Goal: Find contact information: Find contact information

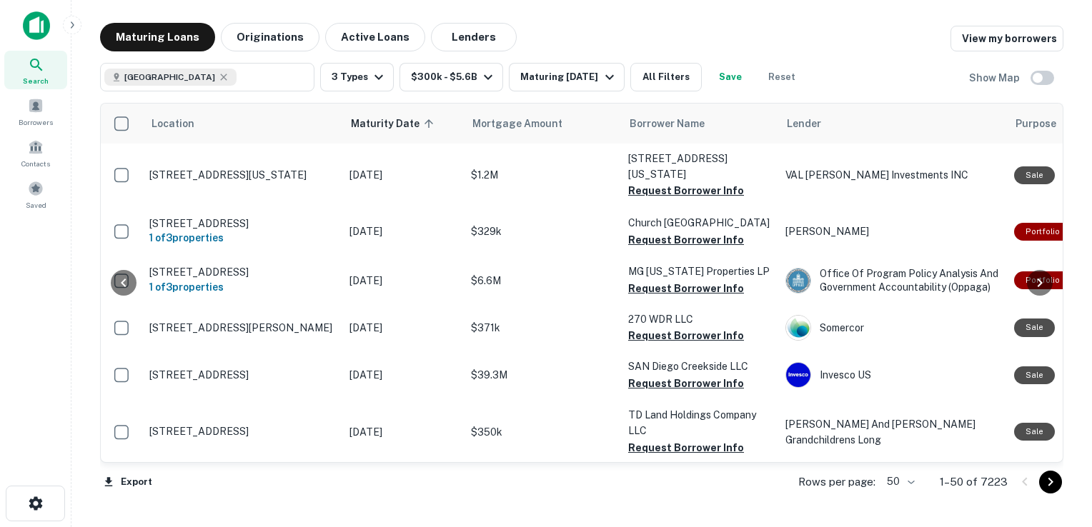
scroll to position [1525, 120]
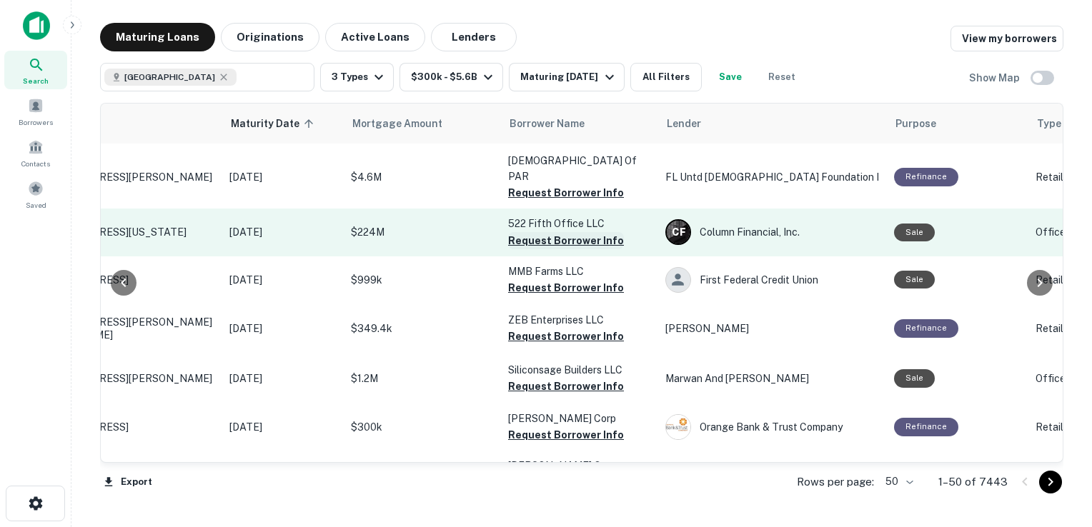
click at [558, 232] on button "Request Borrower Info" at bounding box center [566, 240] width 116 height 17
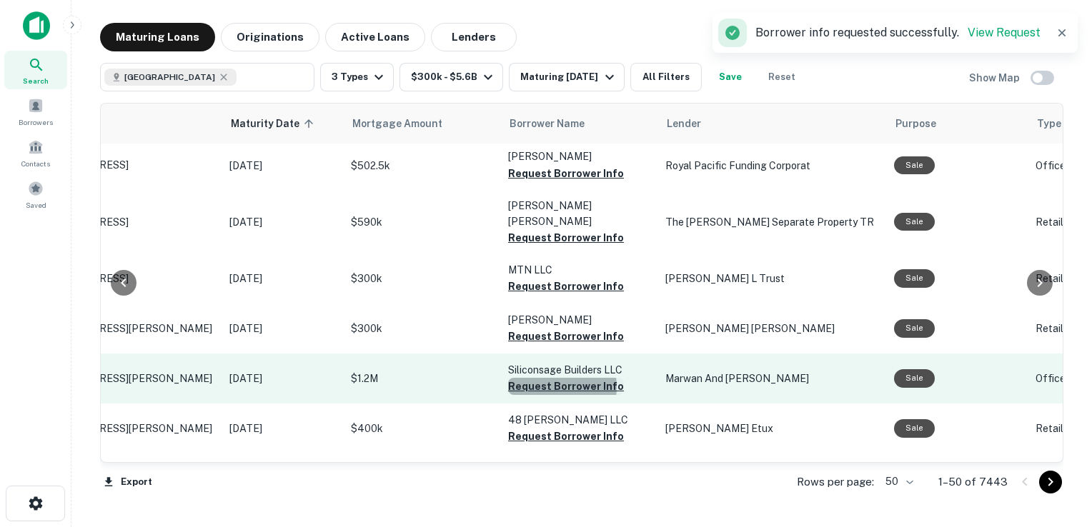
click at [548, 378] on button "Request Borrower Info" at bounding box center [566, 386] width 116 height 17
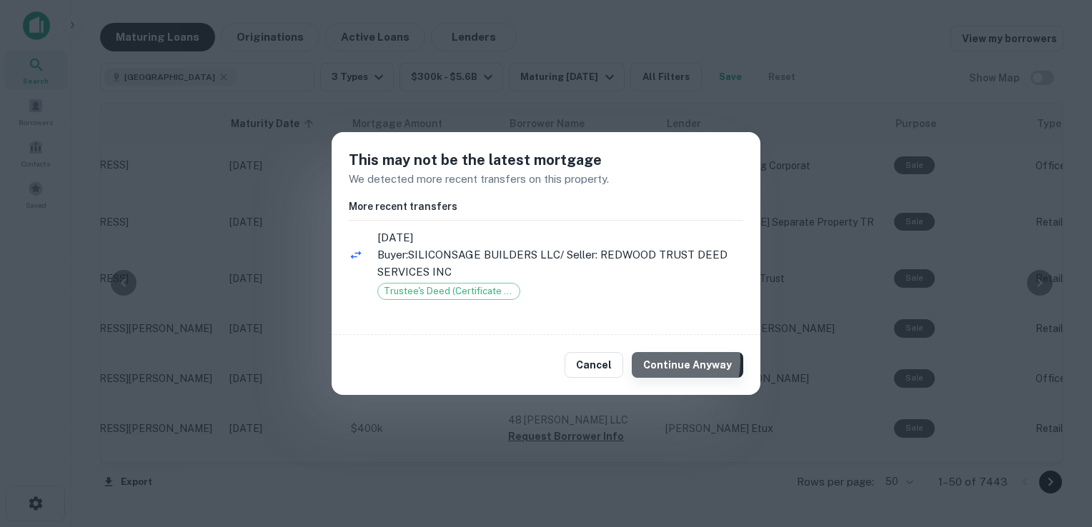
click at [658, 361] on button "Continue Anyway" at bounding box center [687, 365] width 111 height 26
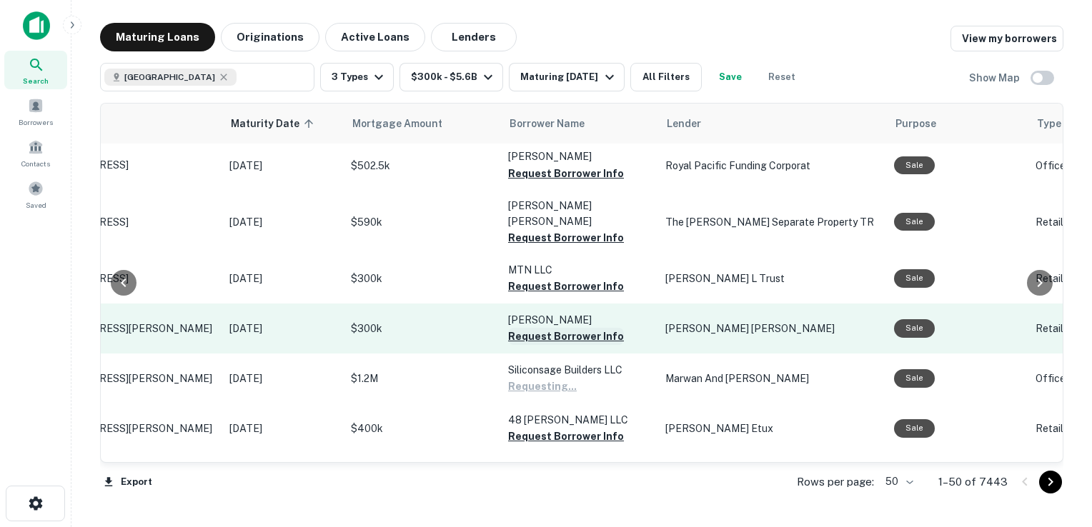
click at [560, 328] on button "Request Borrower Info" at bounding box center [566, 336] width 116 height 17
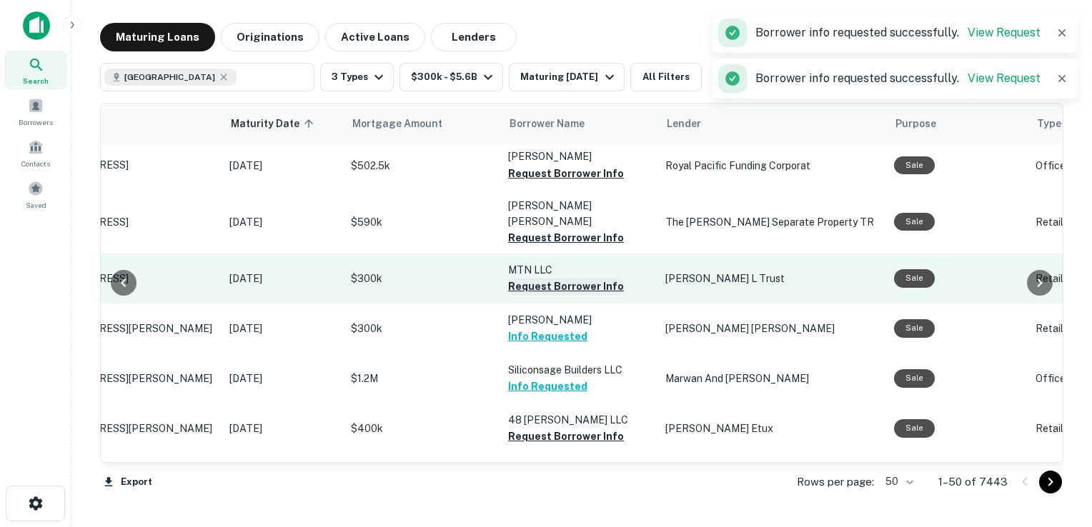
click at [544, 278] on button "Request Borrower Info" at bounding box center [566, 286] width 116 height 17
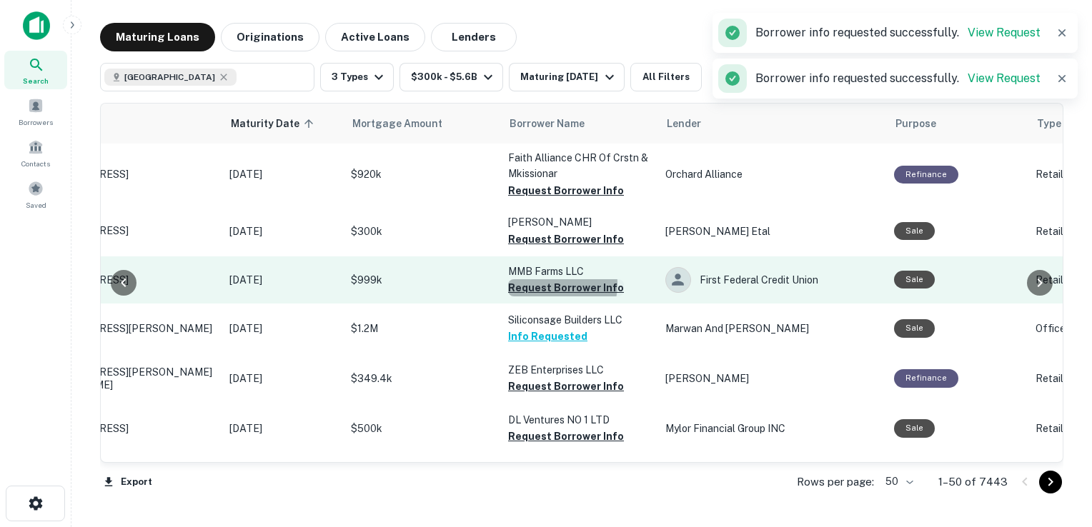
click at [547, 279] on button "Request Borrower Info" at bounding box center [566, 287] width 116 height 17
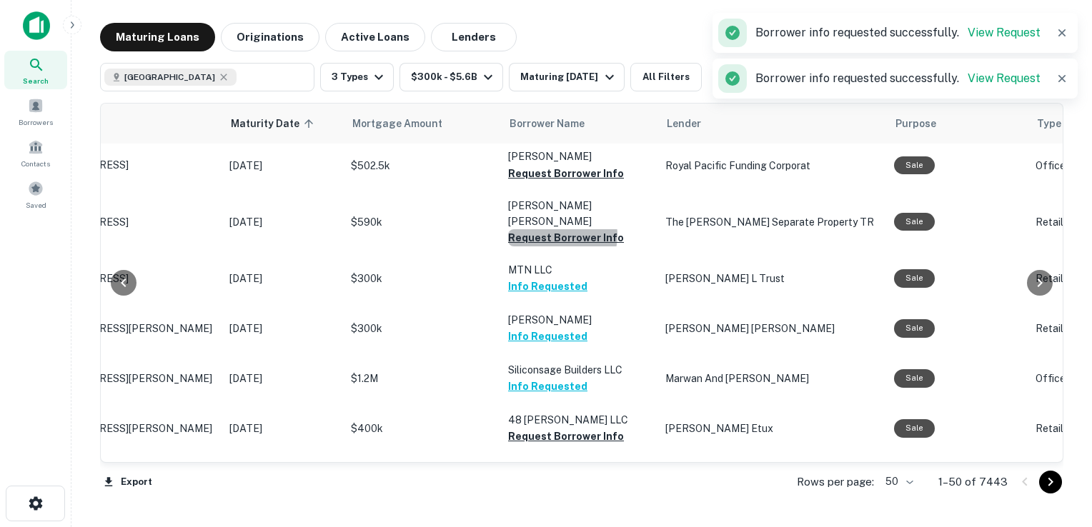
click at [555, 229] on button "Request Borrower Info" at bounding box center [566, 237] width 116 height 17
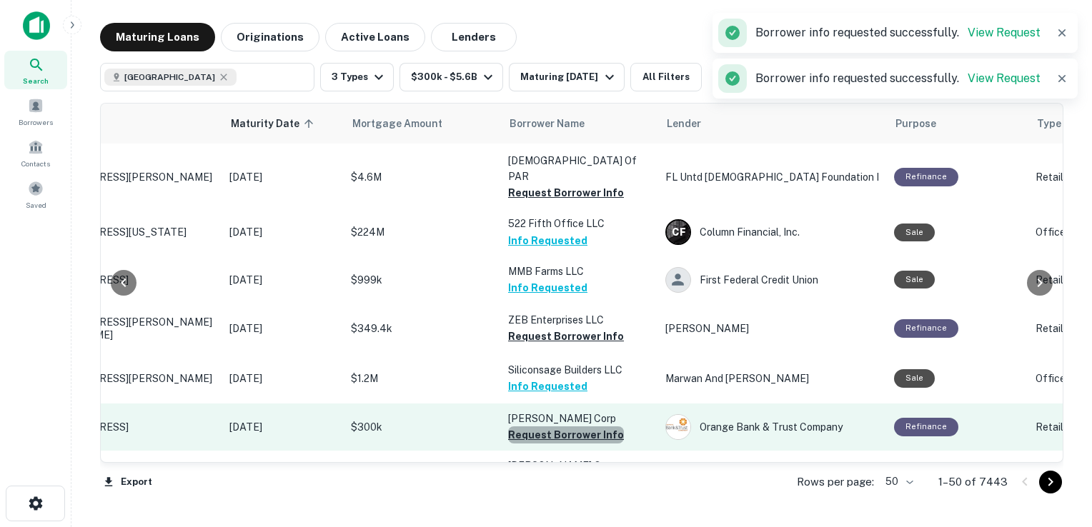
click at [578, 427] on button "Request Borrower Info" at bounding box center [566, 435] width 116 height 17
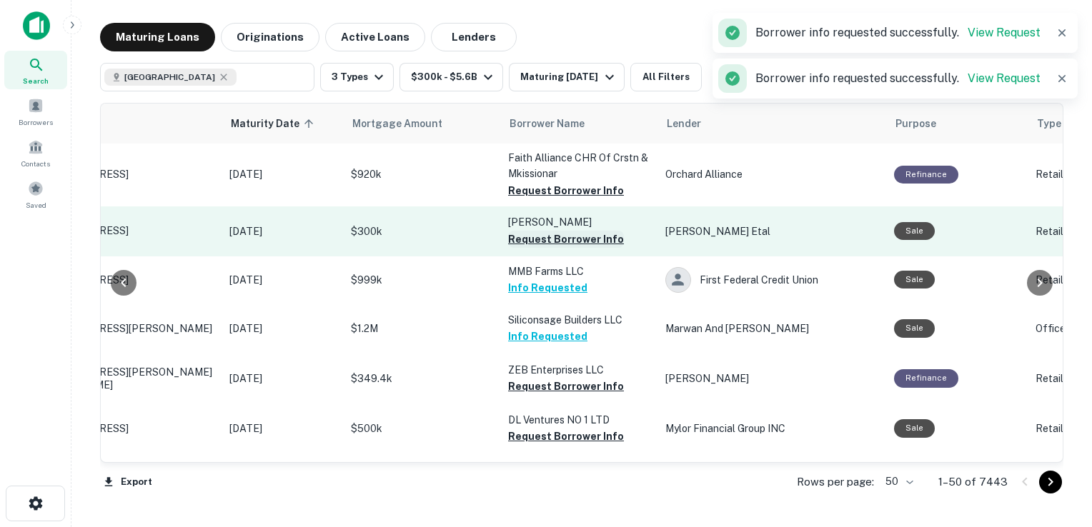
click at [577, 231] on button "Request Borrower Info" at bounding box center [566, 239] width 116 height 17
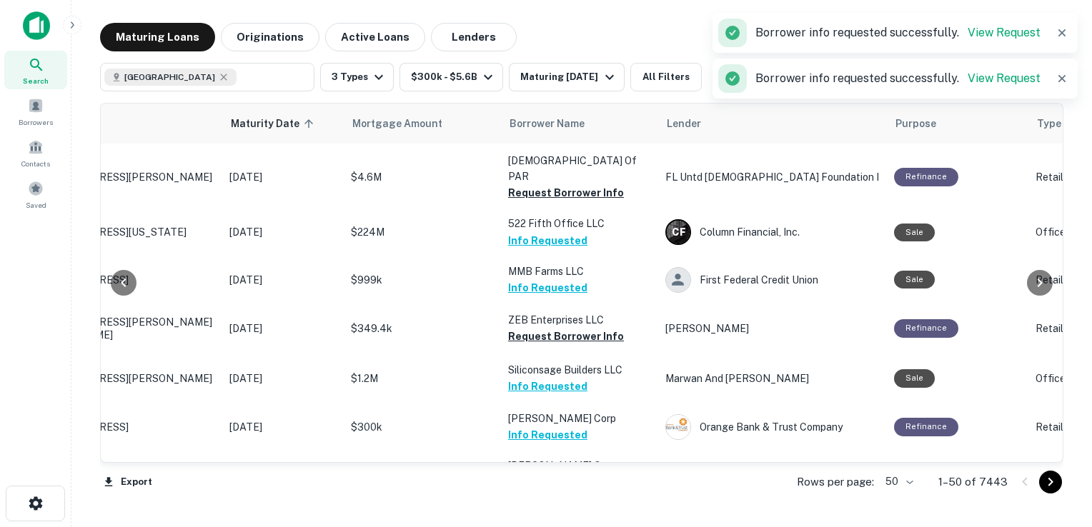
scroll to position [1166, 120]
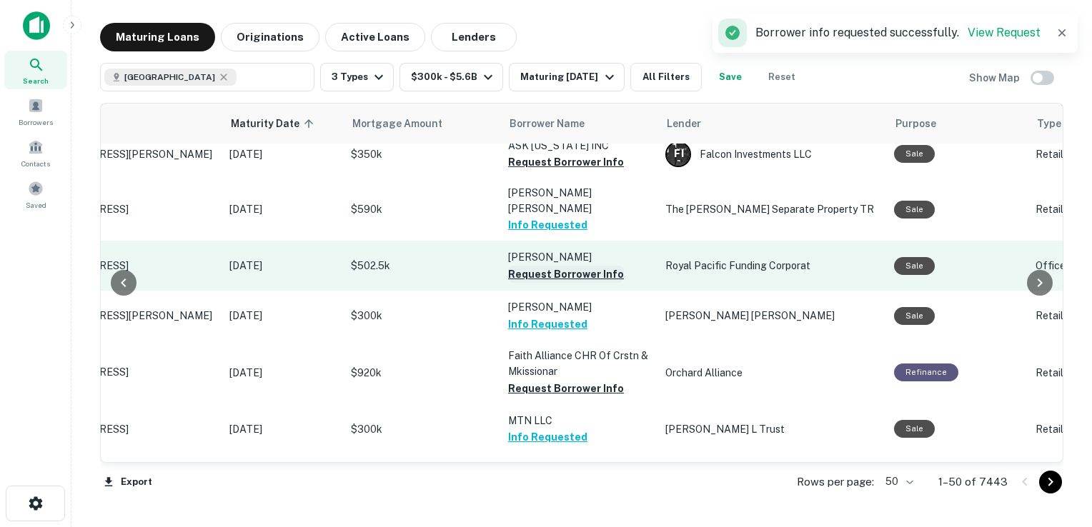
click at [569, 266] on button "Request Borrower Info" at bounding box center [566, 274] width 116 height 17
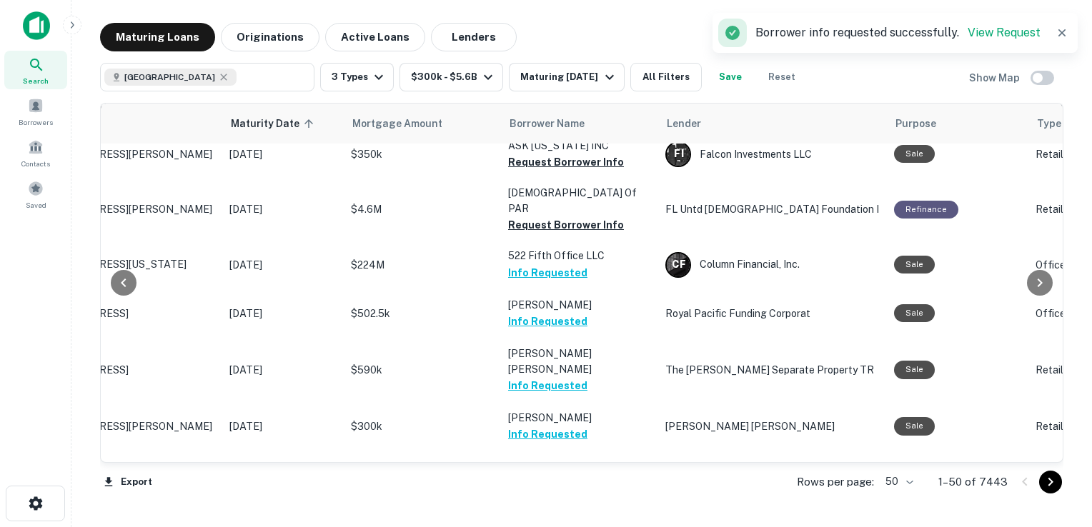
click at [529, 377] on button "Info Requested" at bounding box center [547, 385] width 79 height 17
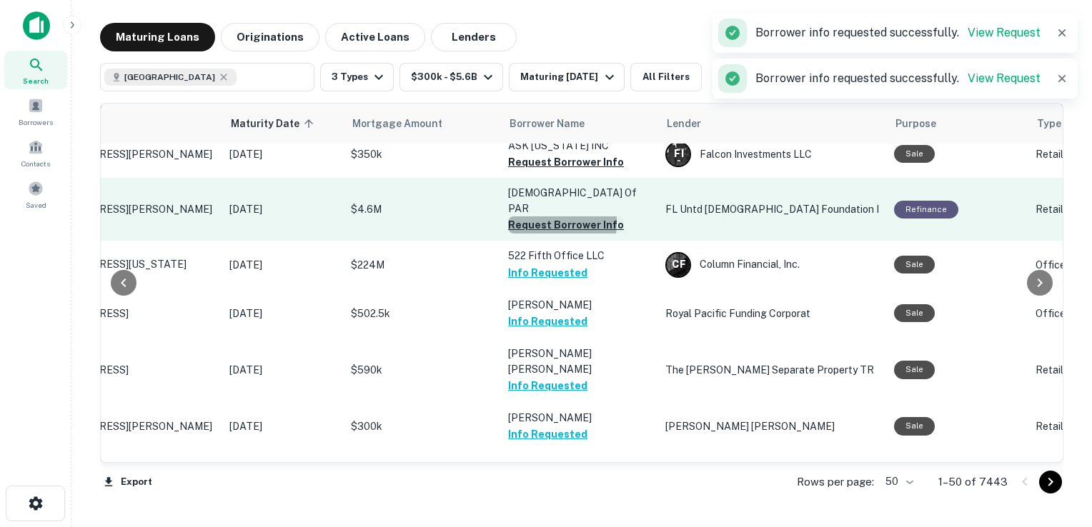
click at [524, 217] on button "Request Borrower Info" at bounding box center [566, 225] width 116 height 17
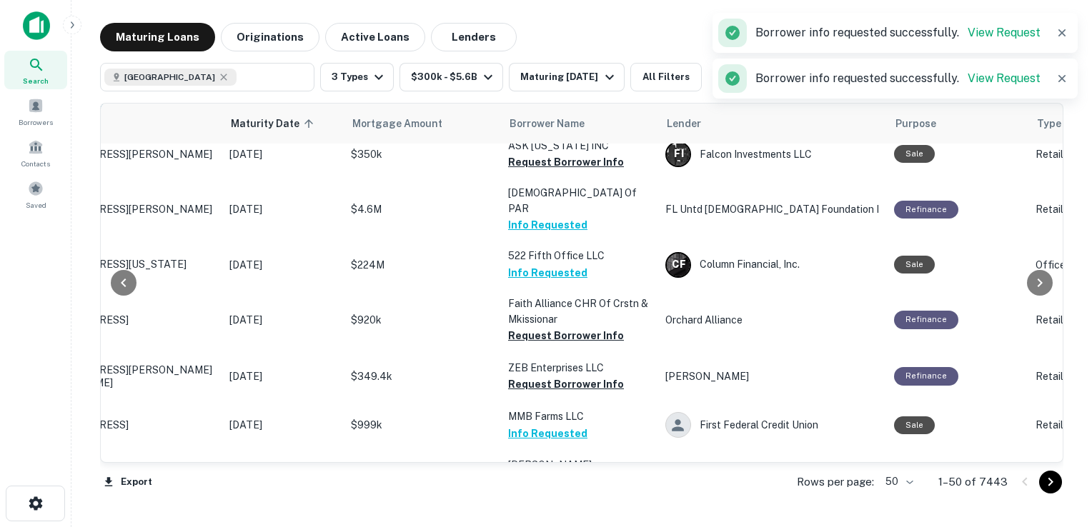
scroll to position [1005, 120]
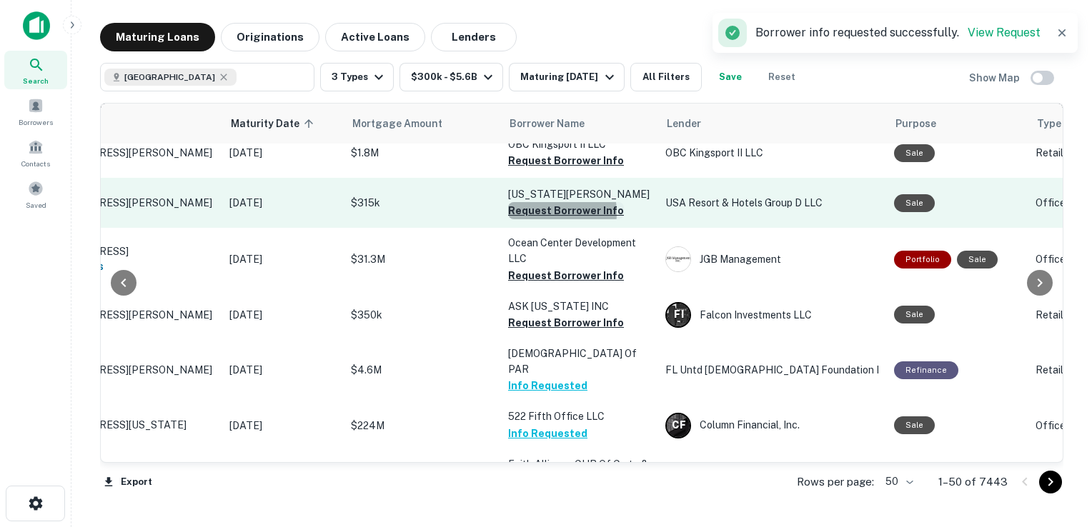
click at [549, 202] on button "Request Borrower Info" at bounding box center [566, 210] width 116 height 17
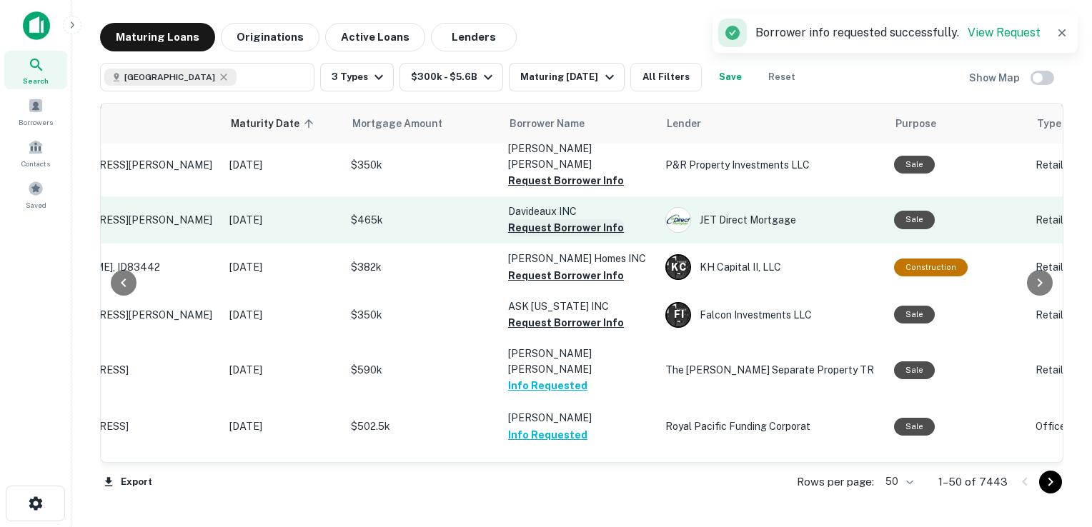
click at [547, 219] on button "Request Borrower Info" at bounding box center [566, 227] width 116 height 17
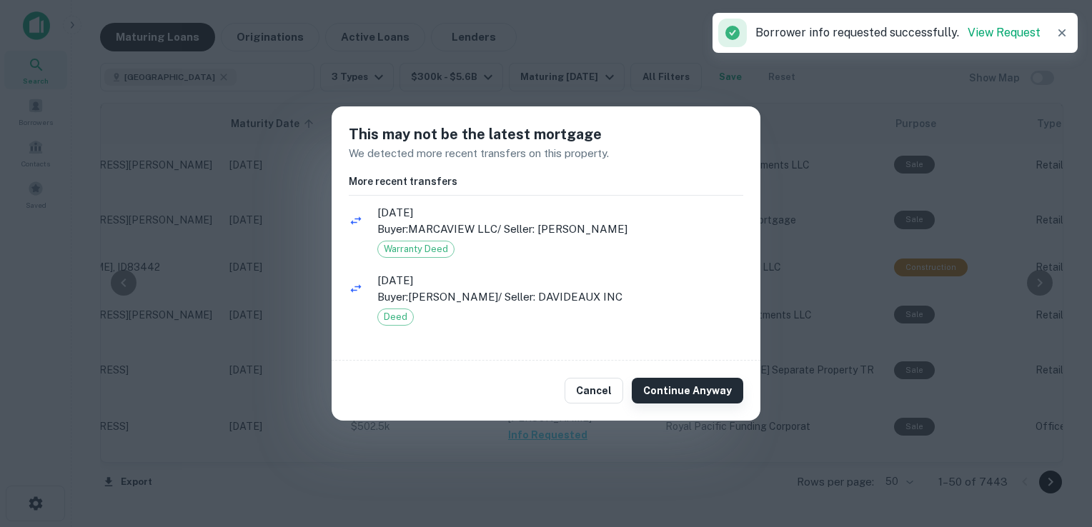
click at [712, 384] on button "Continue Anyway" at bounding box center [687, 391] width 111 height 26
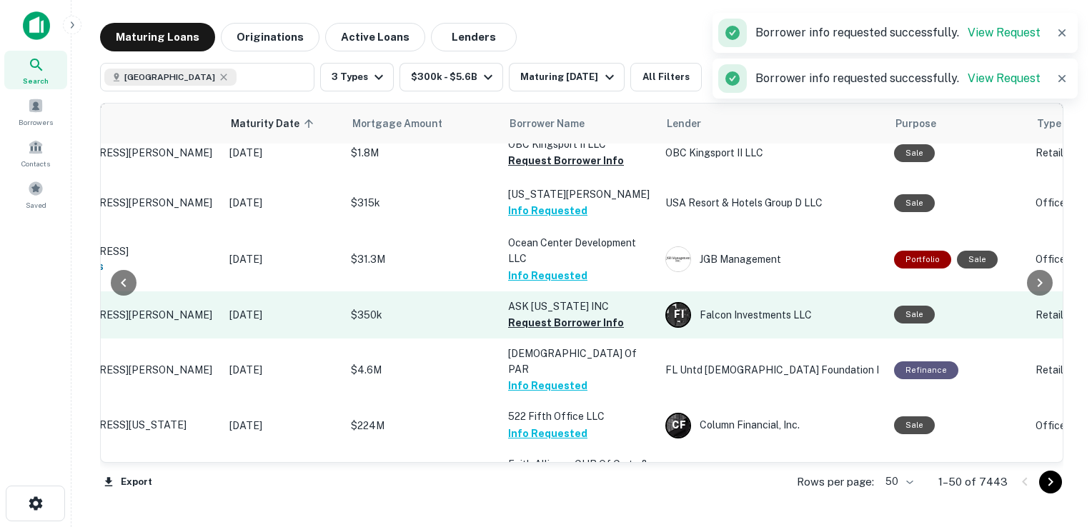
click at [519, 314] on button "Request Borrower Info" at bounding box center [566, 322] width 116 height 17
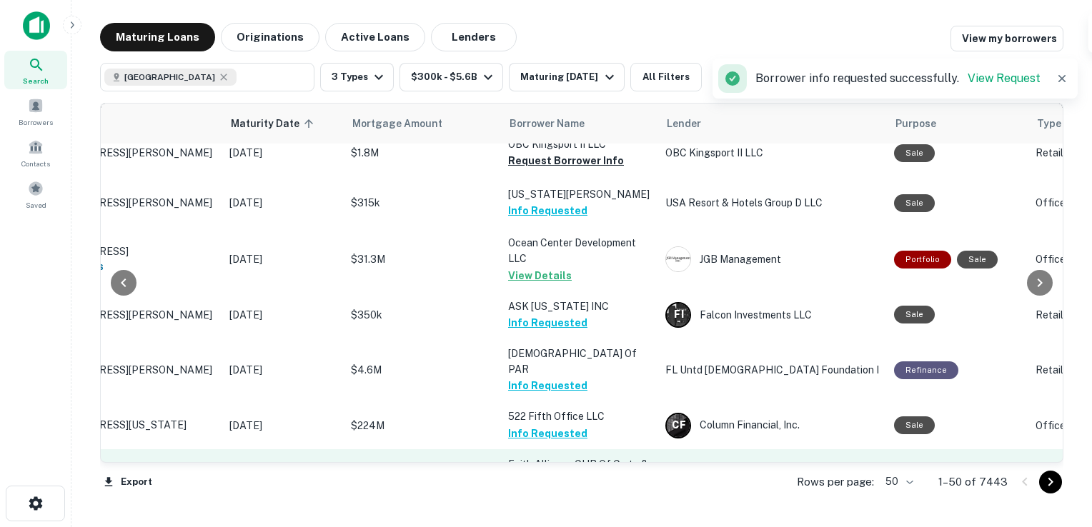
click at [542, 488] on button "Request Borrower Info" at bounding box center [566, 496] width 116 height 17
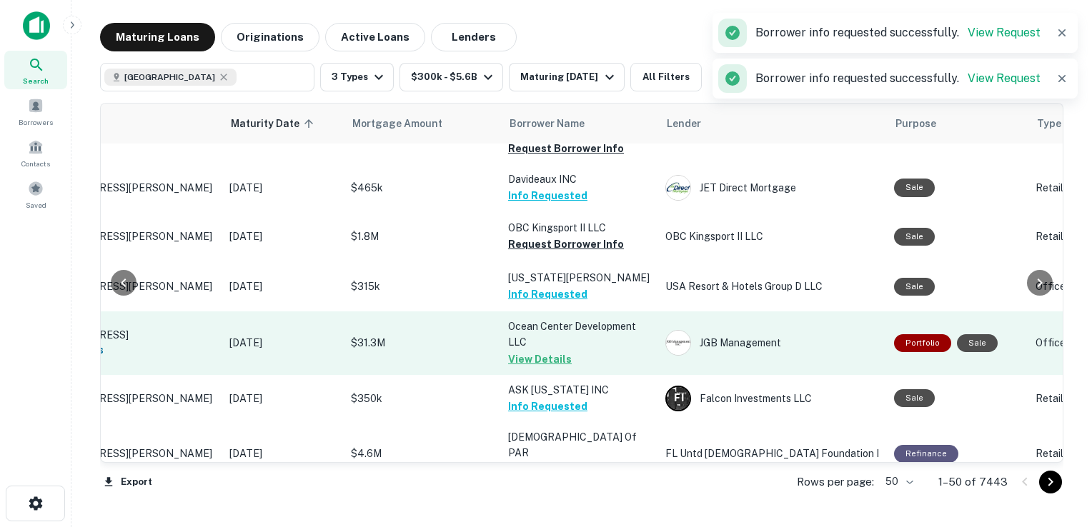
scroll to position [889, 120]
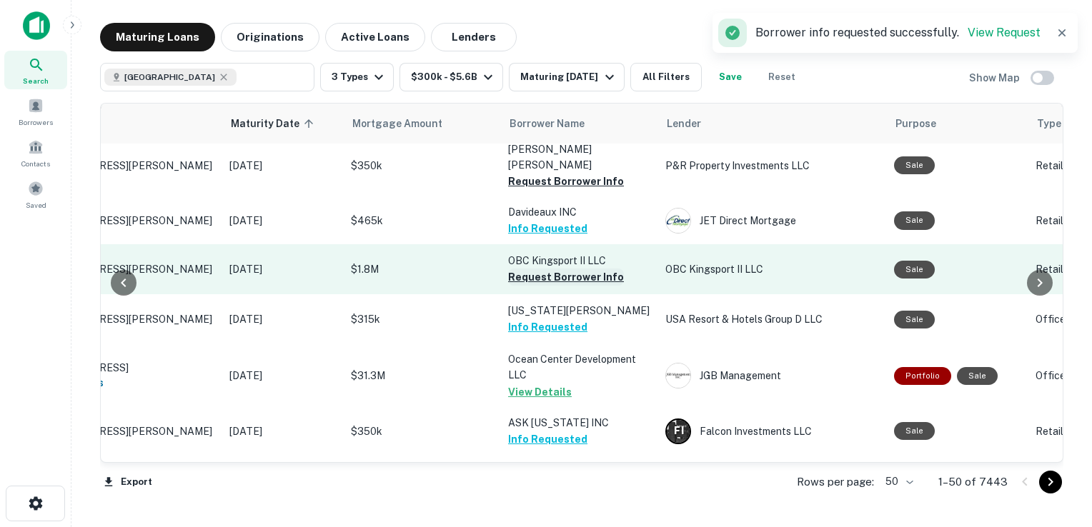
click at [530, 269] on button "Request Borrower Info" at bounding box center [566, 277] width 116 height 17
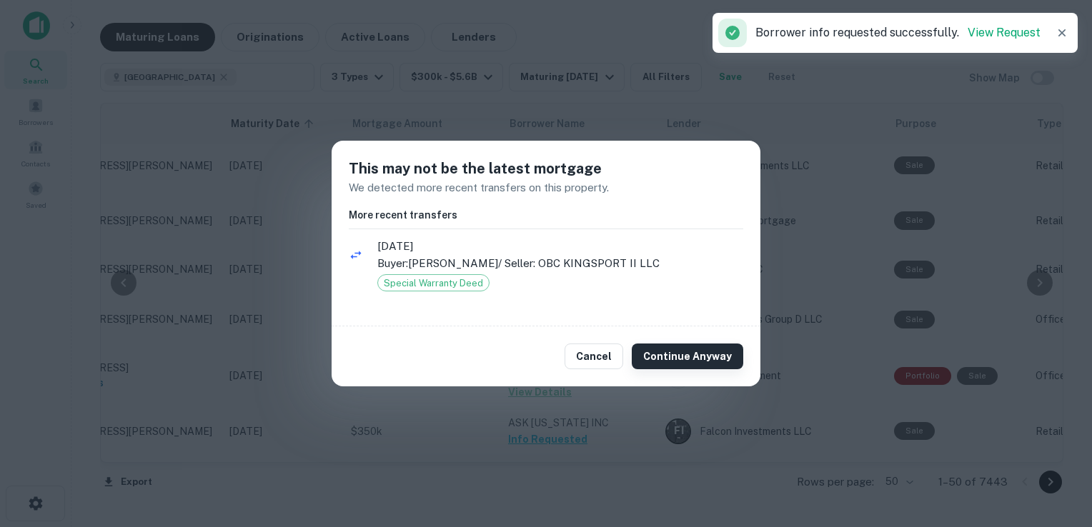
click at [675, 358] on button "Continue Anyway" at bounding box center [687, 357] width 111 height 26
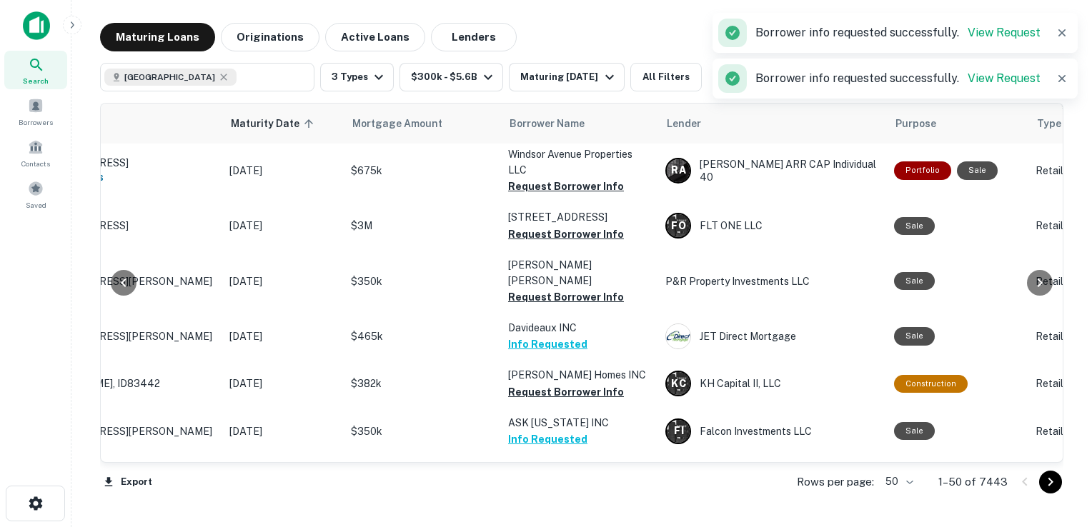
scroll to position [615, 120]
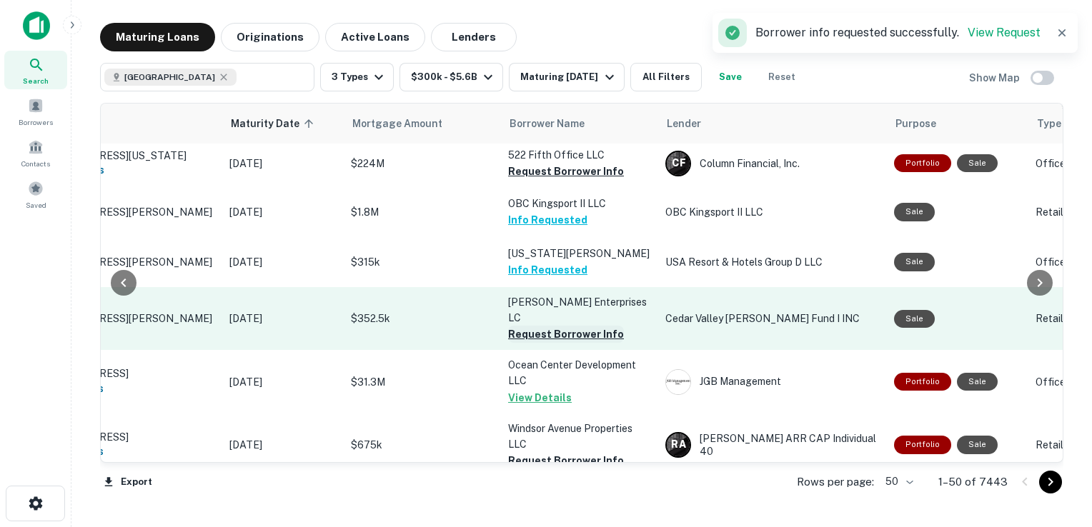
click at [537, 326] on button "Request Borrower Info" at bounding box center [566, 334] width 116 height 17
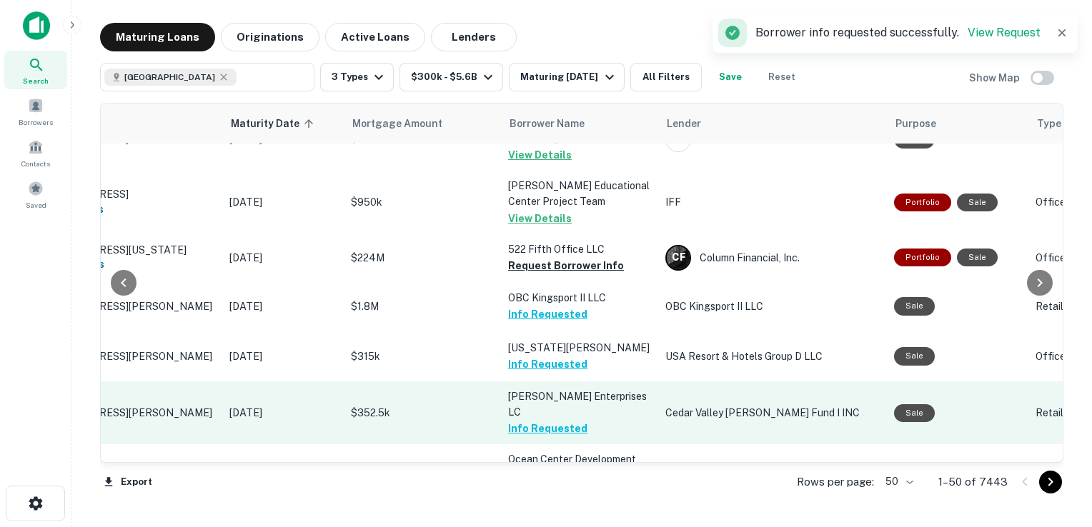
scroll to position [512, 120]
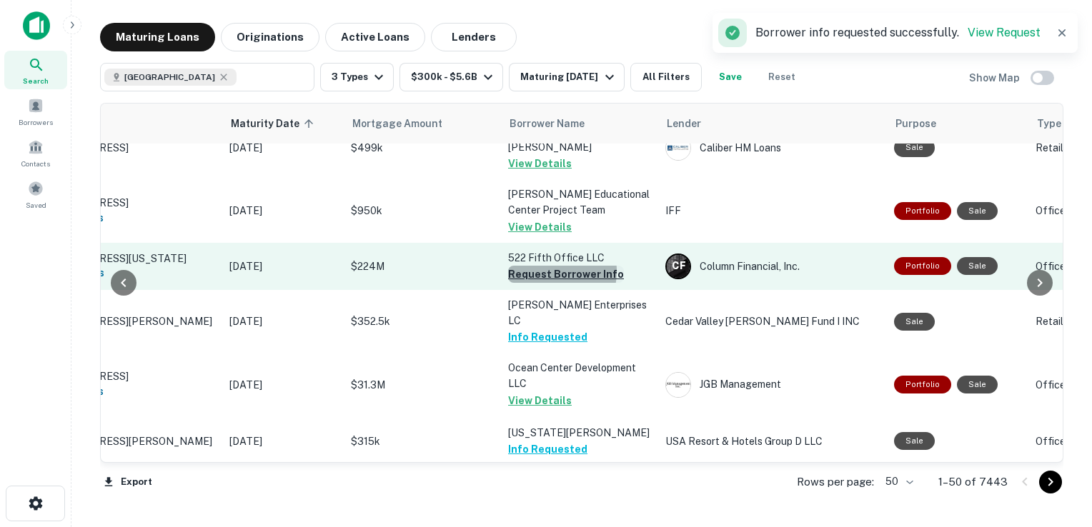
click at [542, 266] on button "Request Borrower Info" at bounding box center [566, 274] width 116 height 17
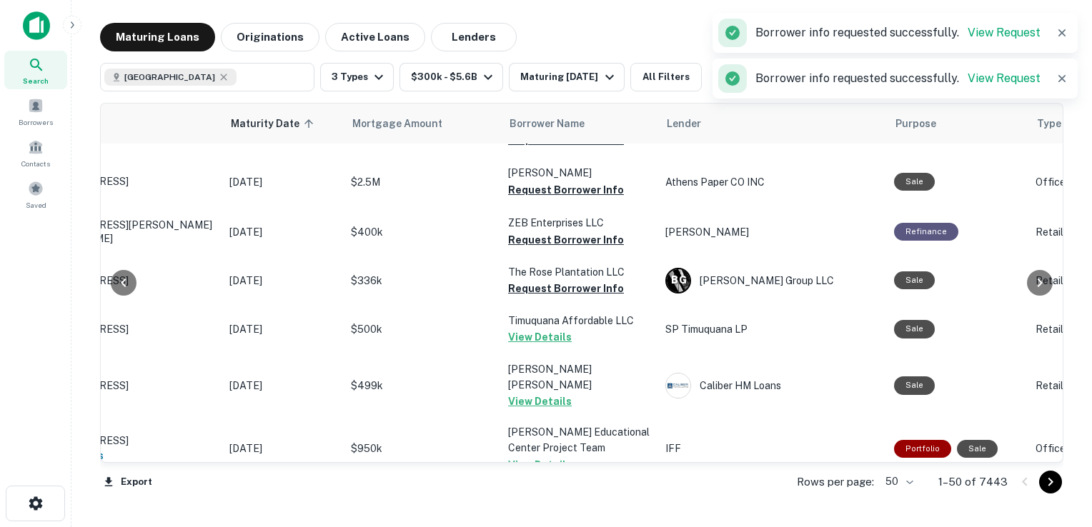
scroll to position [273, 120]
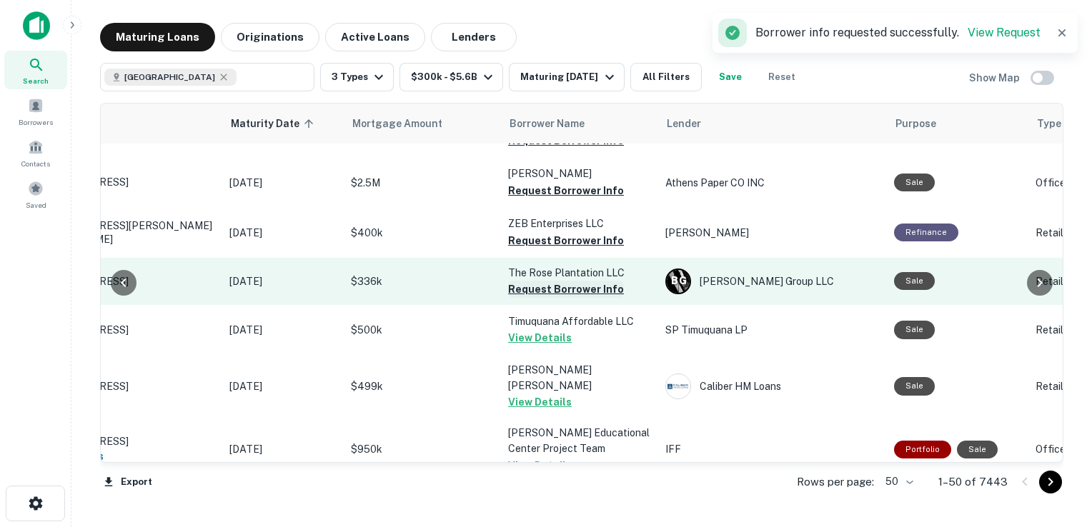
click at [562, 281] on button "Request Borrower Info" at bounding box center [566, 289] width 116 height 17
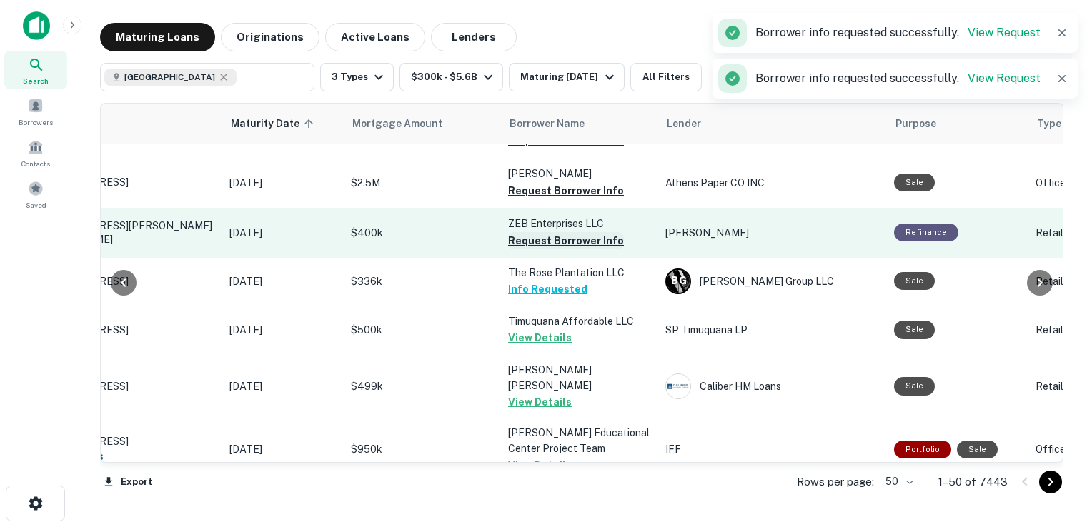
click at [557, 232] on button "Request Borrower Info" at bounding box center [566, 240] width 116 height 17
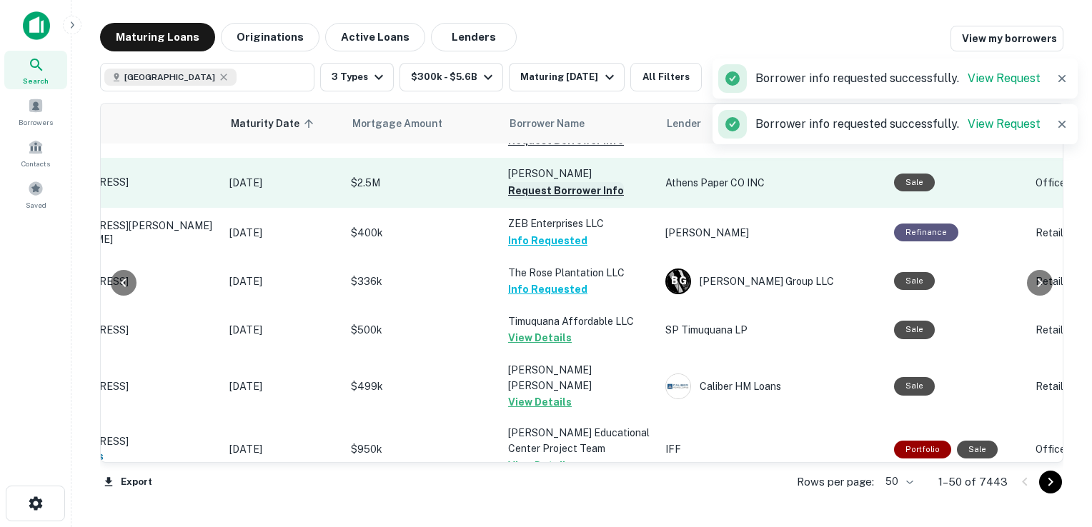
click at [574, 182] on button "Request Borrower Info" at bounding box center [566, 190] width 116 height 17
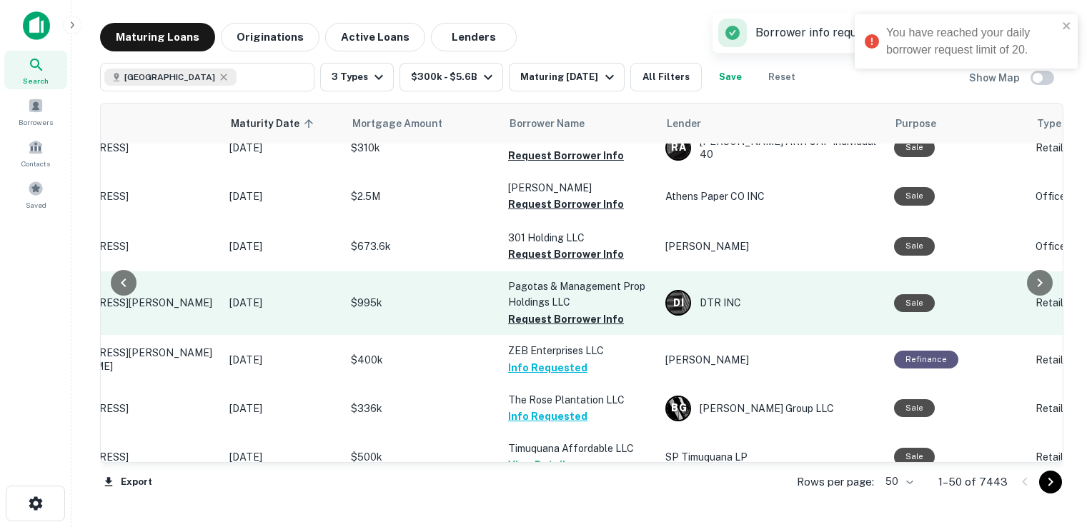
scroll to position [143, 120]
